Goal: Transaction & Acquisition: Purchase product/service

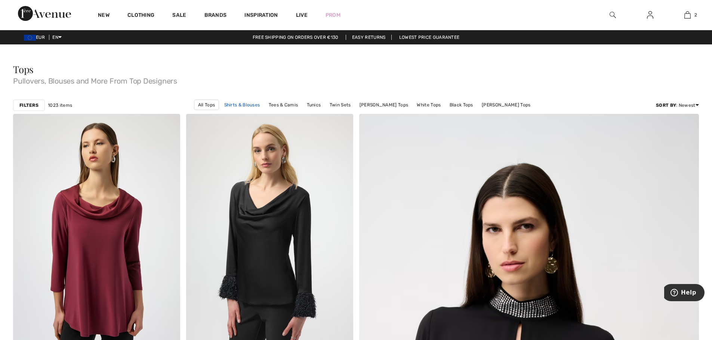
click at [250, 104] on link "Shirts & Blouses" at bounding box center [241, 105] width 43 height 10
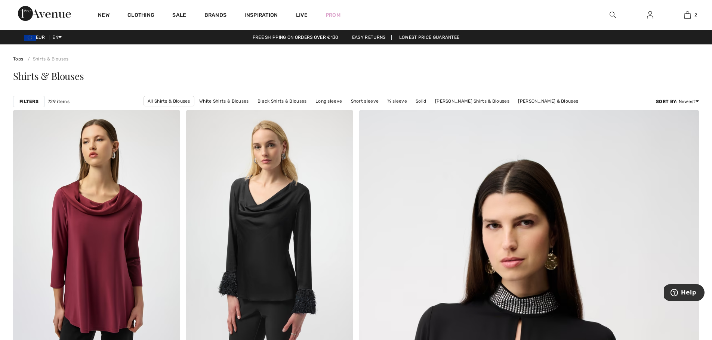
click at [24, 99] on strong "Filters" at bounding box center [28, 101] width 19 height 7
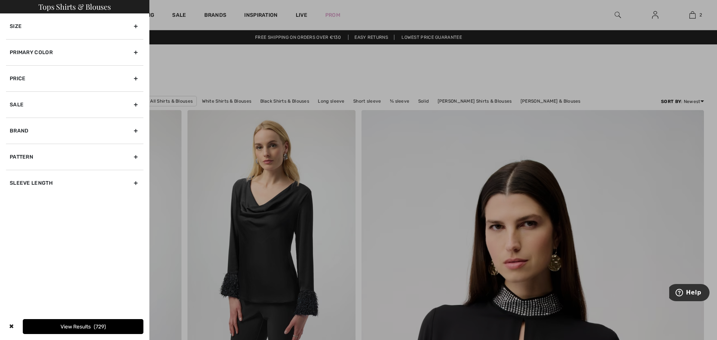
click at [61, 57] on div "Primary Color" at bounding box center [74, 52] width 137 height 26
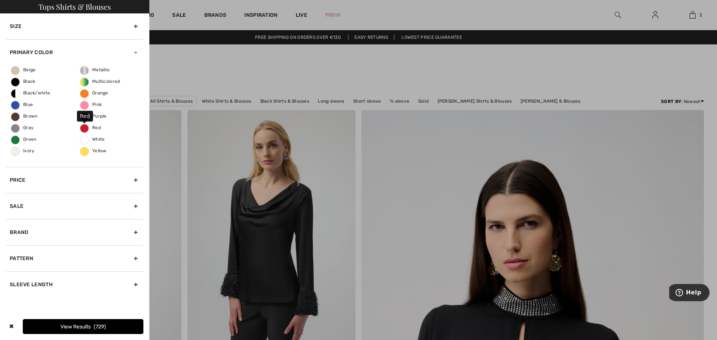
click at [95, 126] on span "Red" at bounding box center [90, 127] width 21 height 5
click at [0, 0] on input "Red" at bounding box center [0, 0] width 0 height 0
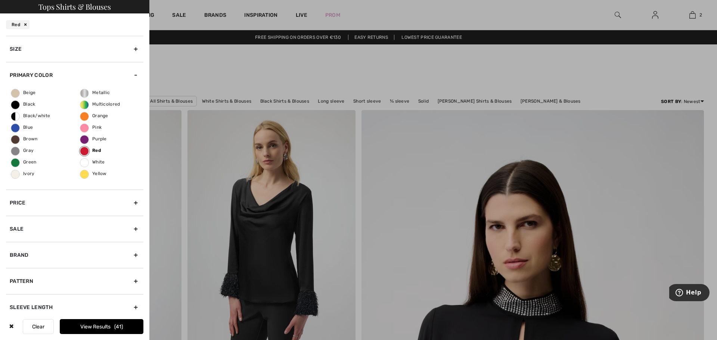
click at [112, 325] on button "View Results 41" at bounding box center [102, 326] width 84 height 15
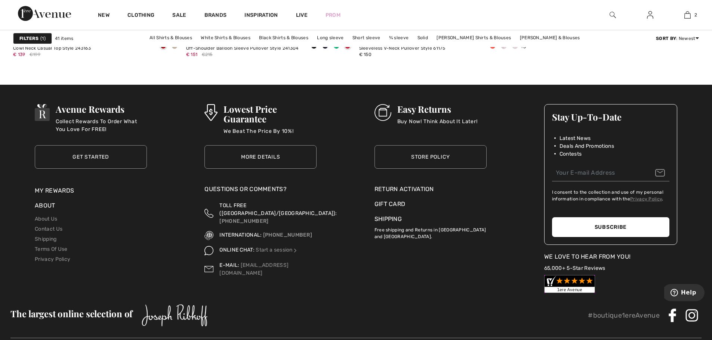
scroll to position [3623, 0]
